Goal: Transaction & Acquisition: Purchase product/service

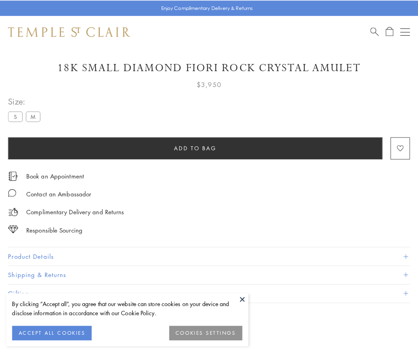
scroll to position [16, 0]
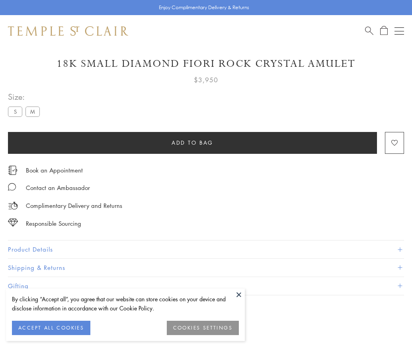
click at [192, 142] on span "Add to bag" at bounding box center [192, 142] width 42 height 9
